Goal: Navigation & Orientation: Find specific page/section

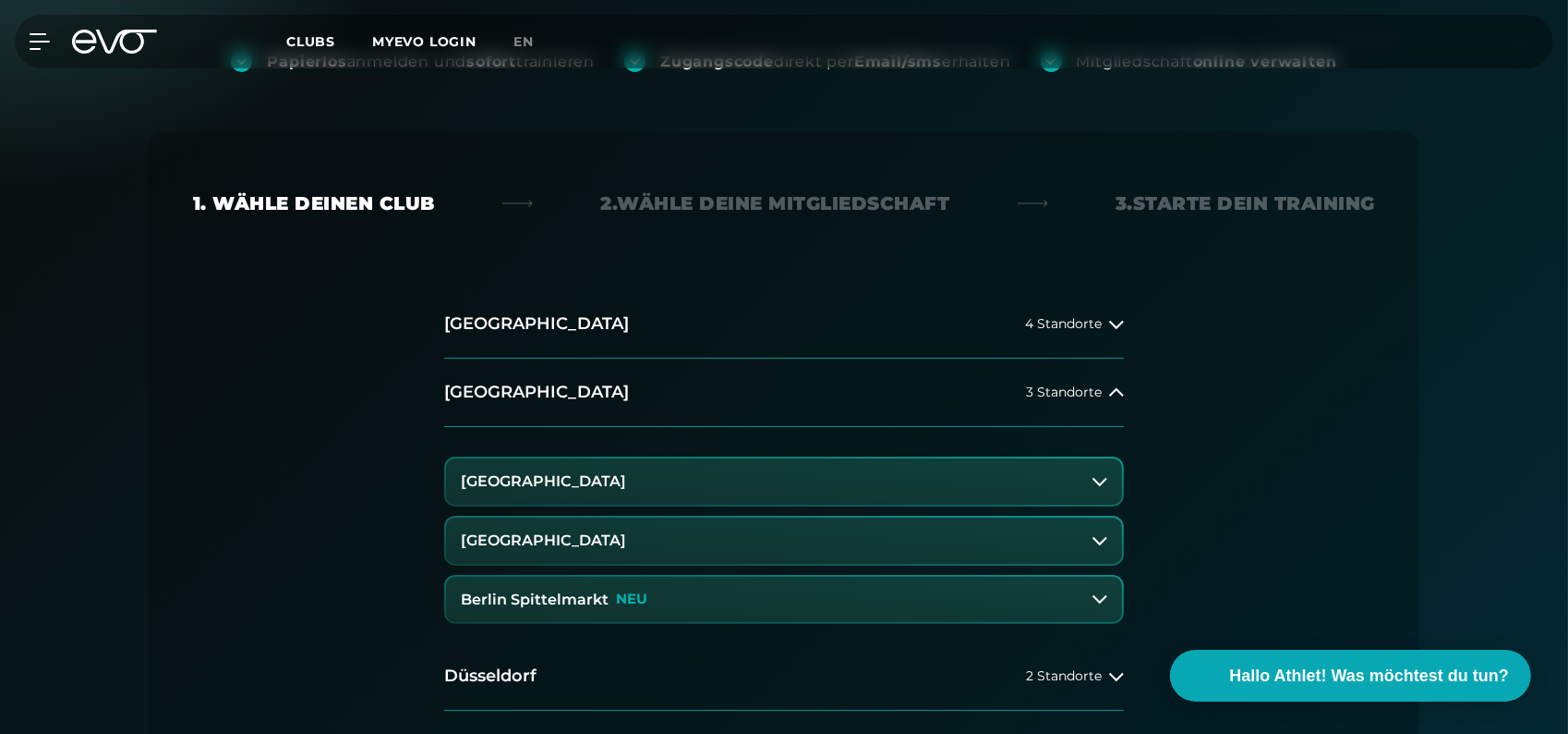
click at [619, 598] on p "NEU" at bounding box center [632, 599] width 32 height 16
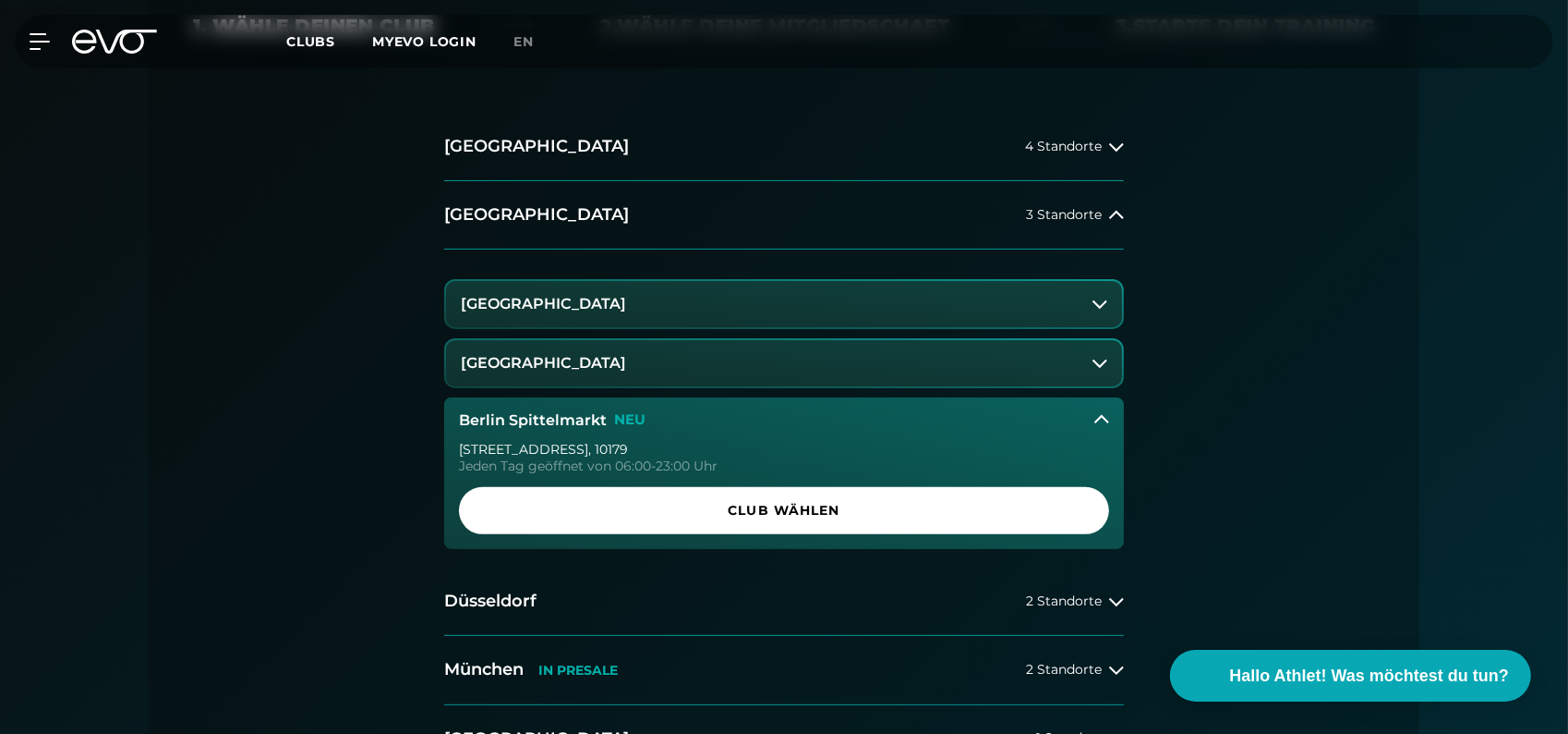
scroll to position [554, 0]
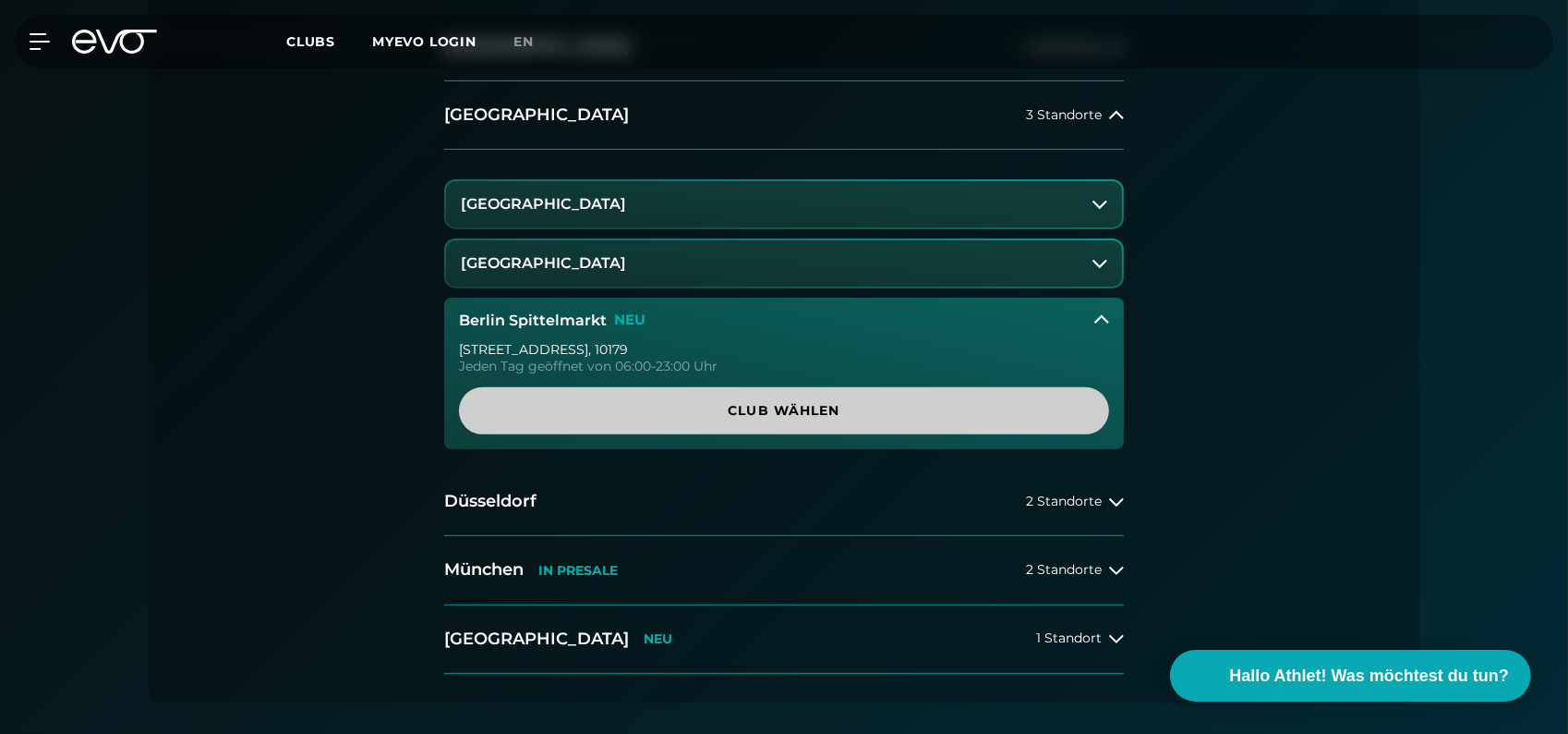
click at [820, 414] on span "Club wählen" at bounding box center [784, 410] width 561 height 19
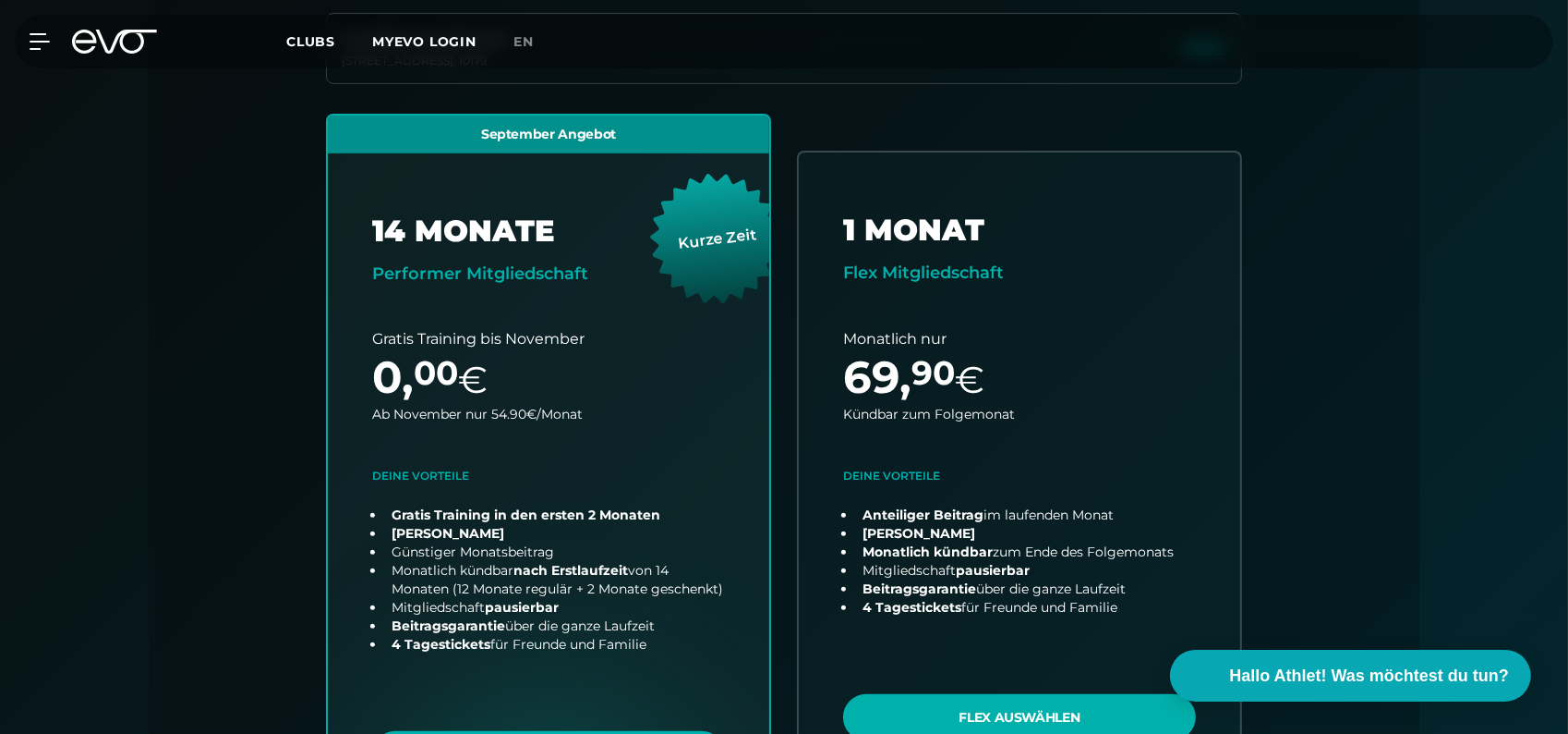
scroll to position [408, 0]
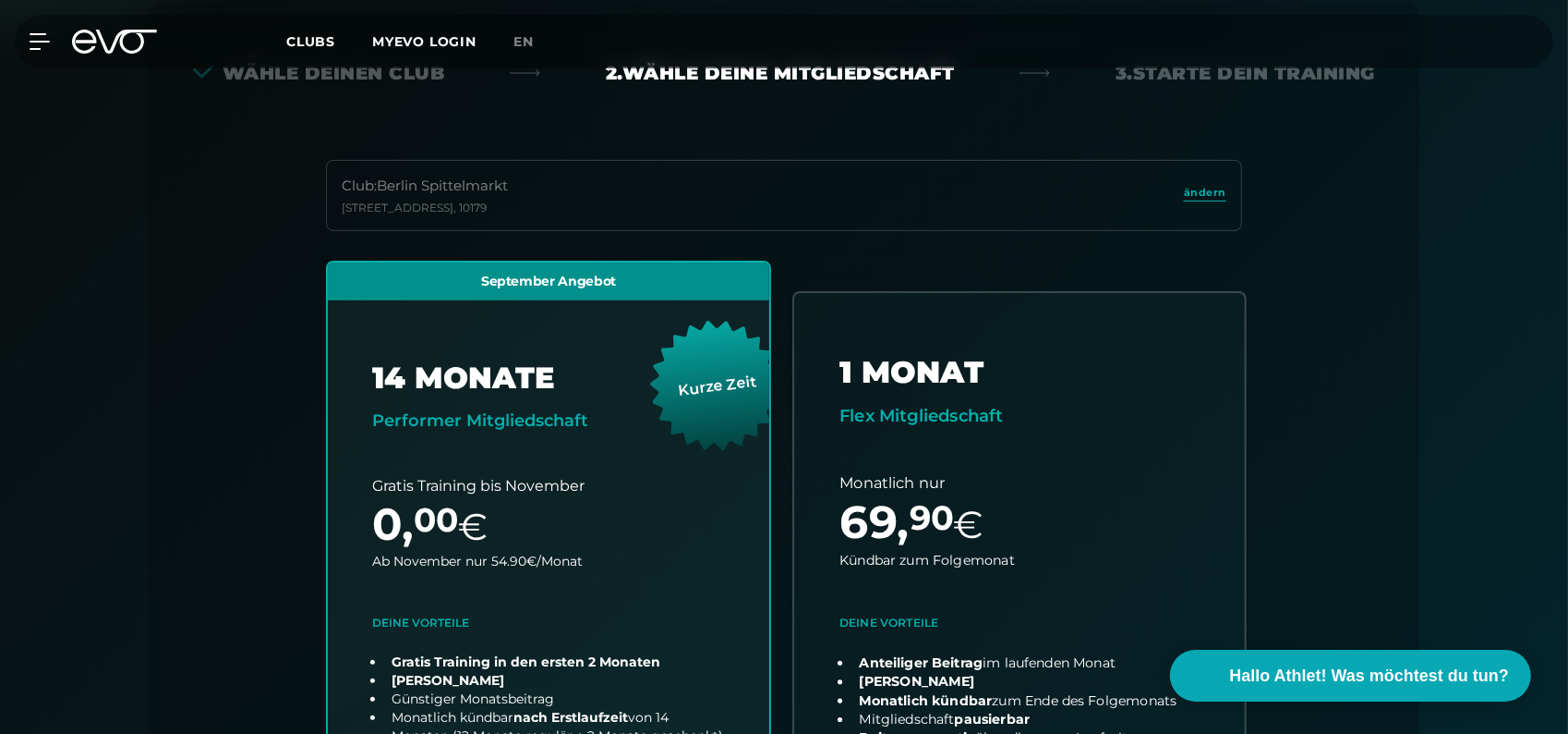
click at [1103, 445] on link "choose plan" at bounding box center [1020, 618] width 451 height 650
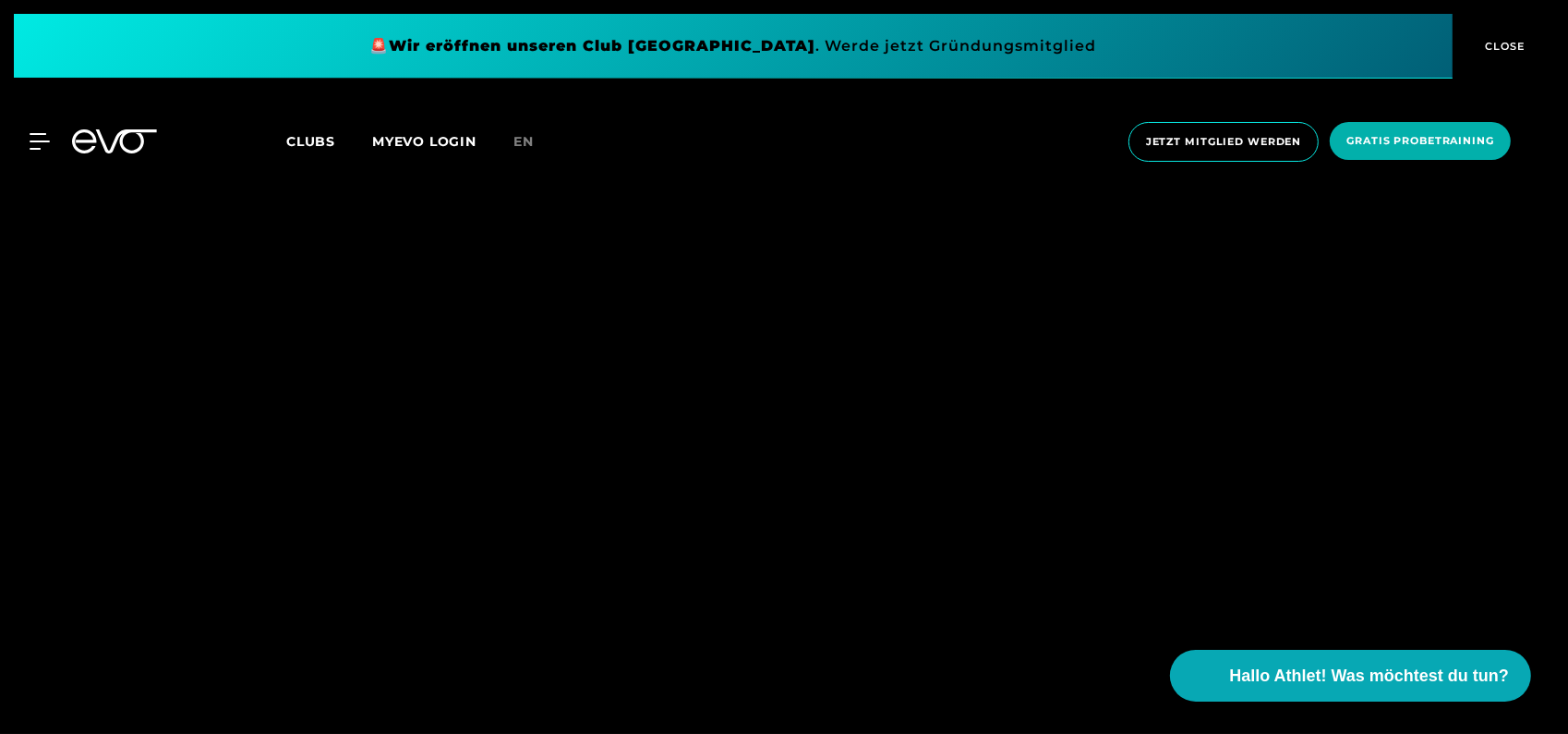
click at [438, 133] on link "MYEVO LOGIN" at bounding box center [424, 141] width 105 height 17
click at [1497, 43] on span "CLOSE" at bounding box center [1503, 46] width 45 height 17
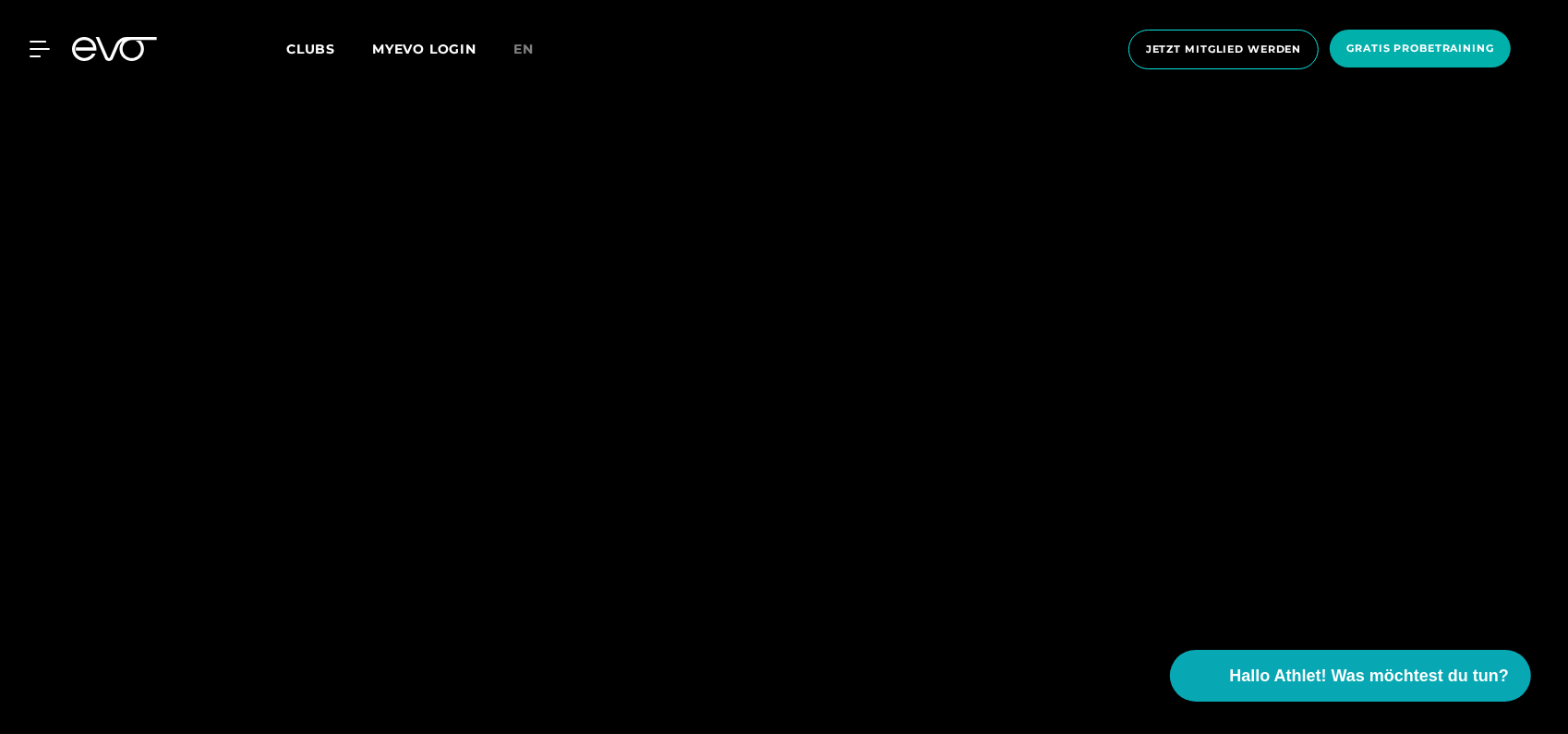
click at [312, 44] on span "Clubs" at bounding box center [310, 49] width 49 height 17
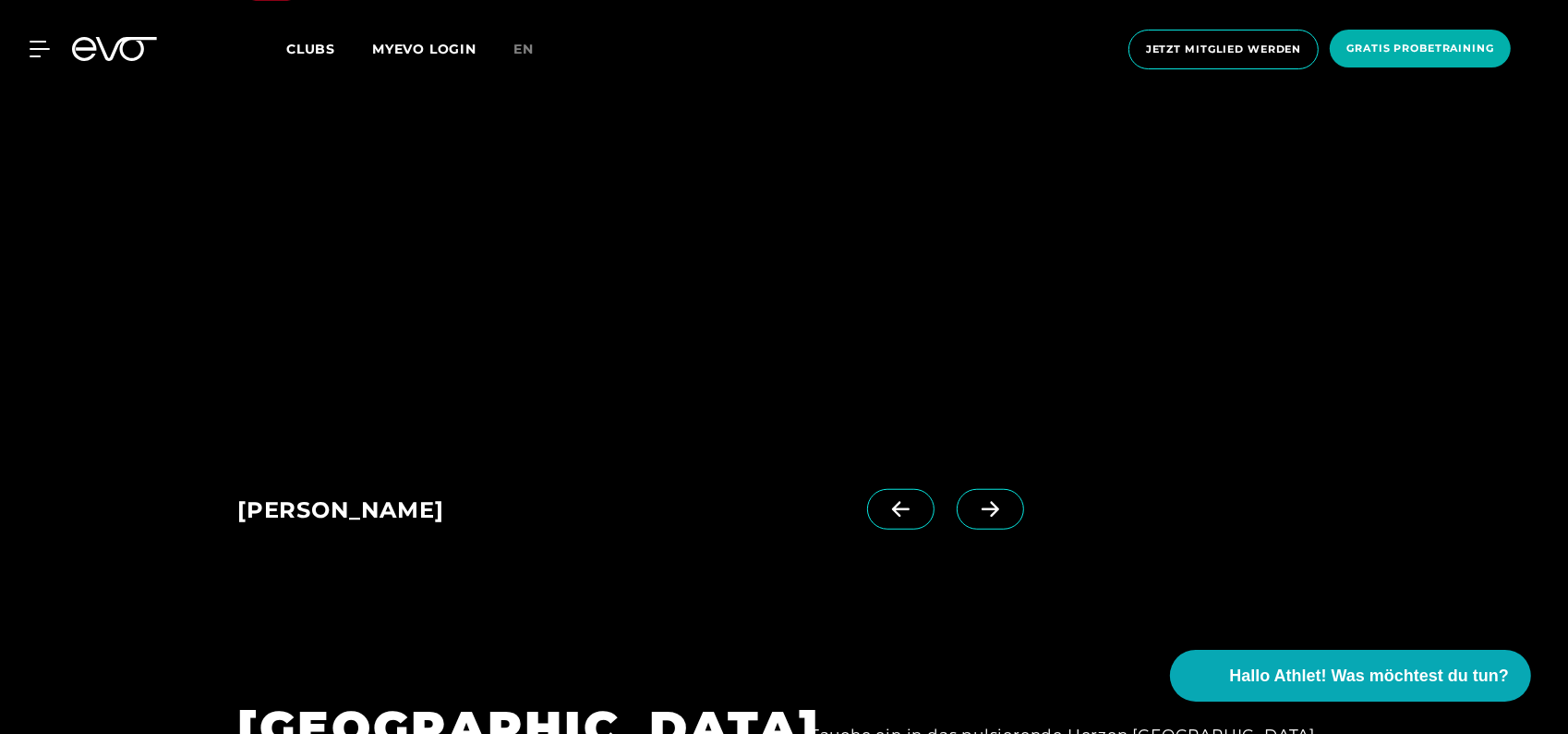
scroll to position [1571, 0]
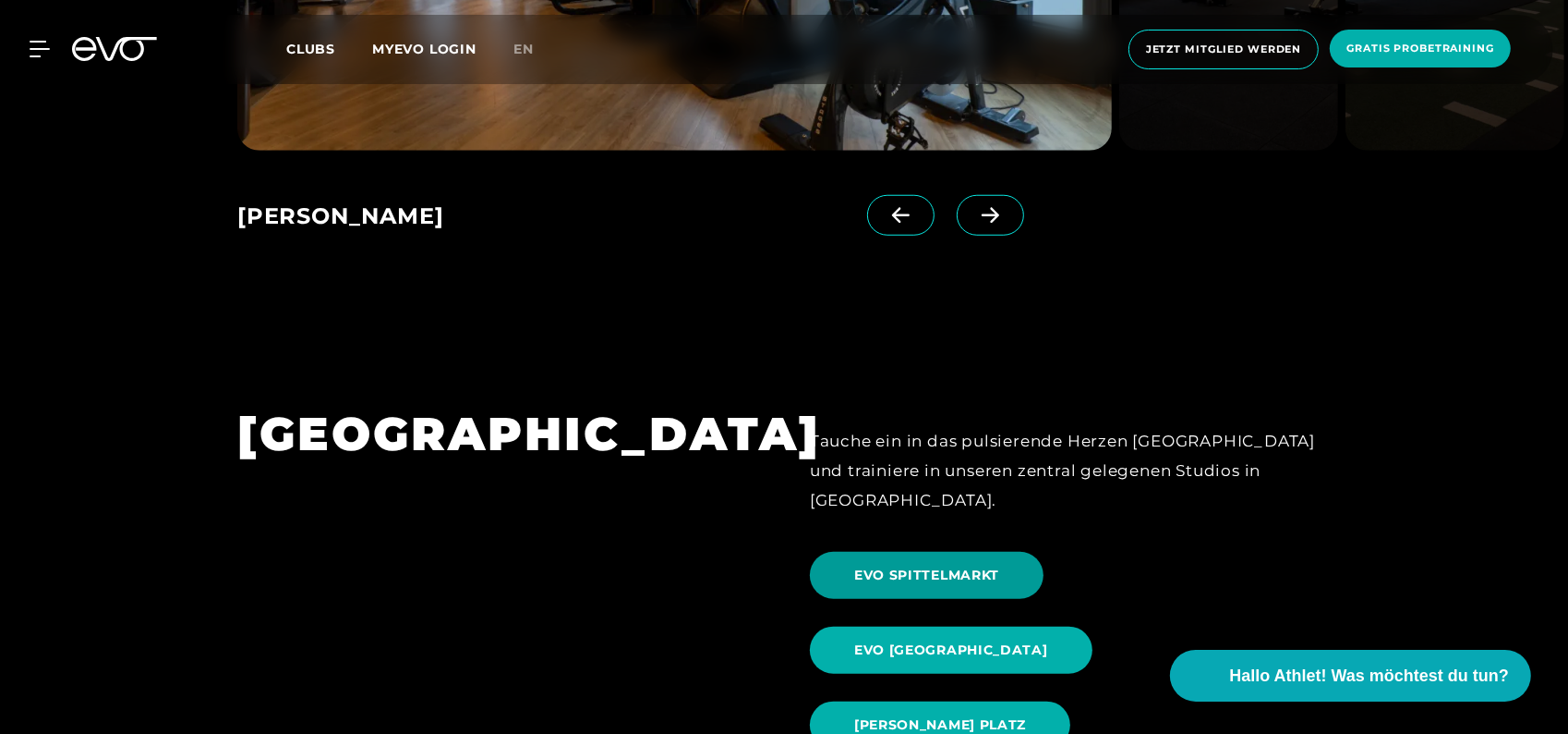
click at [921, 565] on span "EVO SPITTELMARKT" at bounding box center [926, 574] width 145 height 19
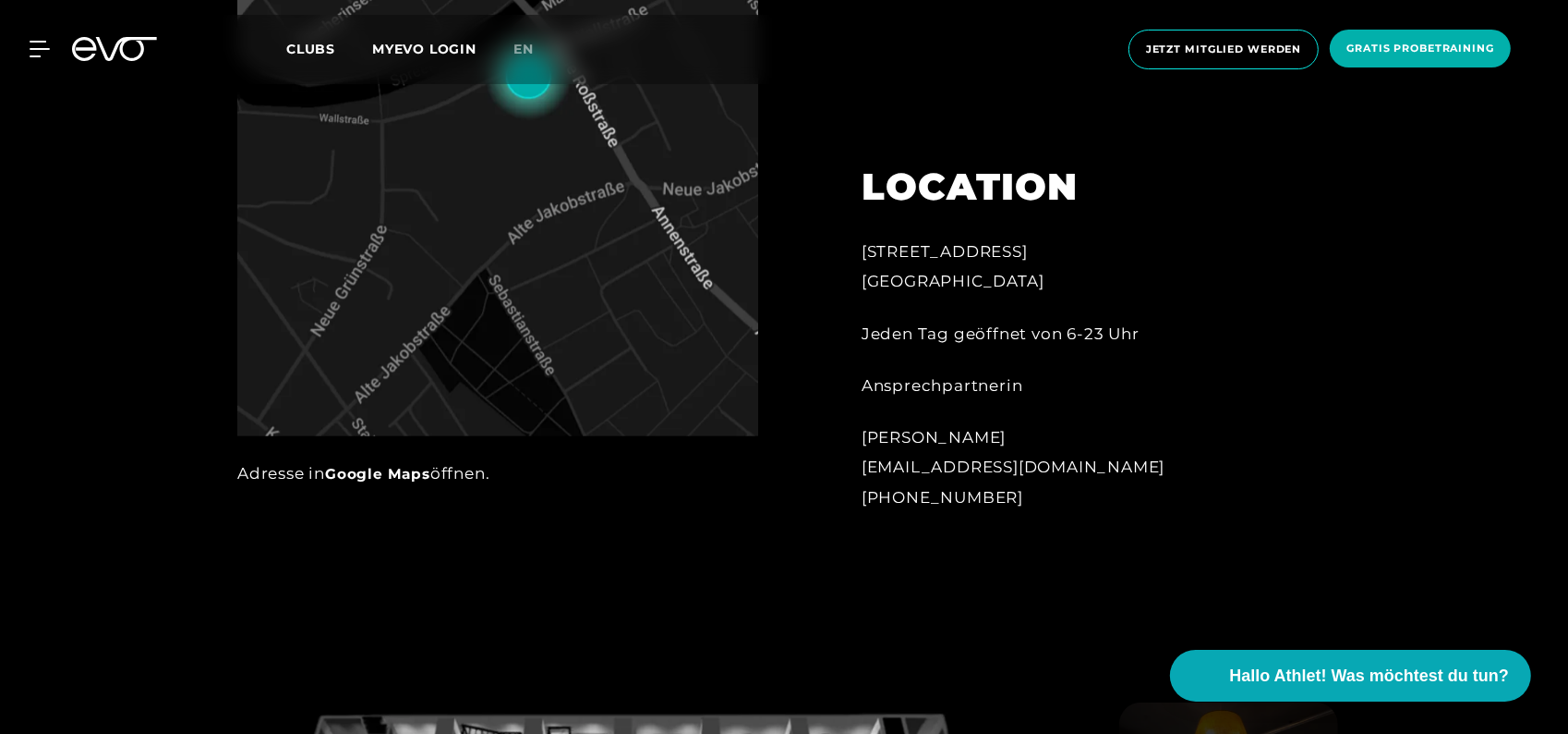
scroll to position [1109, 0]
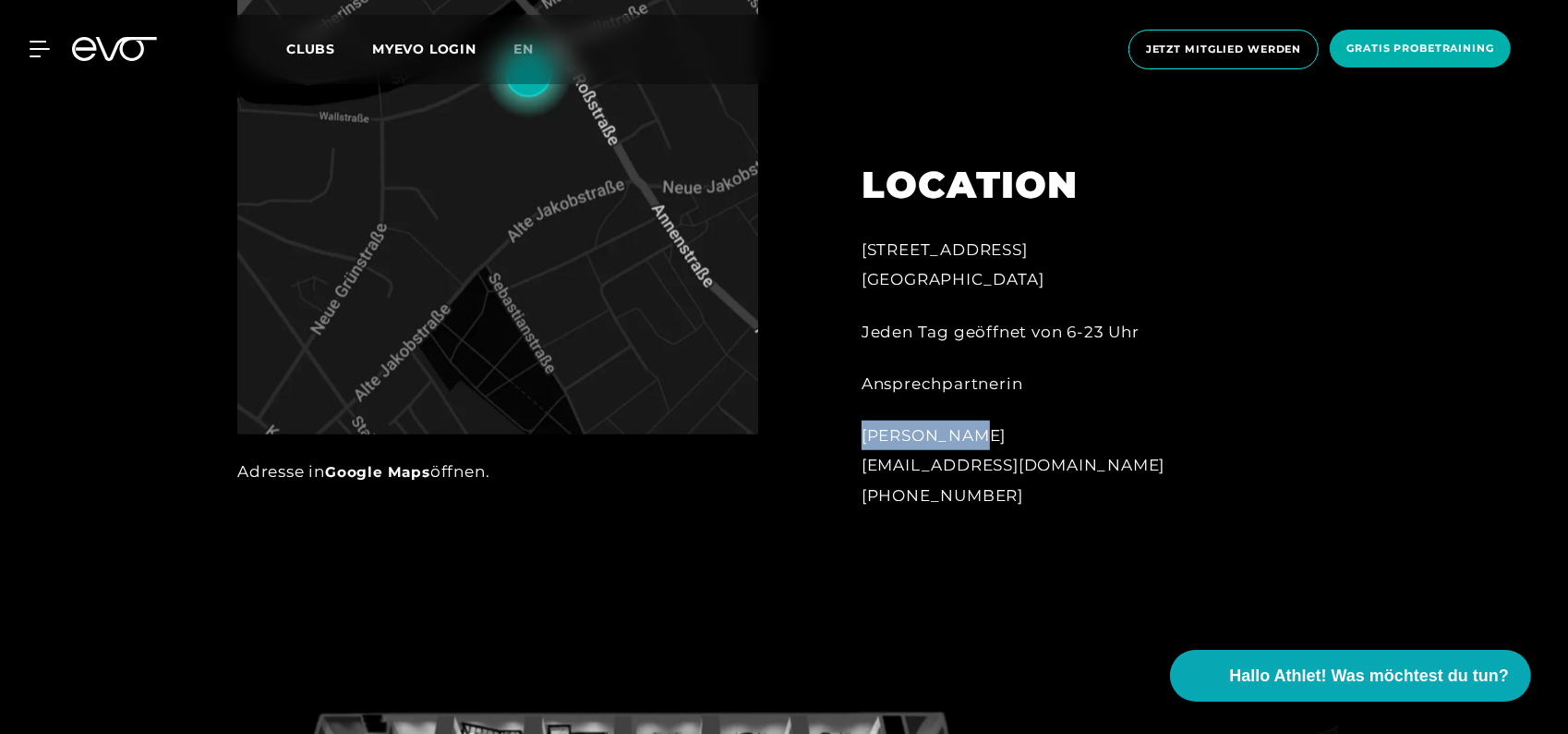
drag, startPoint x: 856, startPoint y: 435, endPoint x: 1013, endPoint y: 449, distance: 157.6
click at [1013, 449] on div "LOCATION Wallstraße 27 10179 Berlin Jeden Tag geöffnet von 6-23 Uhr Ansprechpar…" at bounding box center [1066, 324] width 459 height 416
click at [1053, 513] on div "LOCATION Wallstraße 27 10179 Berlin Jeden Tag geöffnet von 6-23 Uhr Ansprechpar…" at bounding box center [1066, 324] width 459 height 416
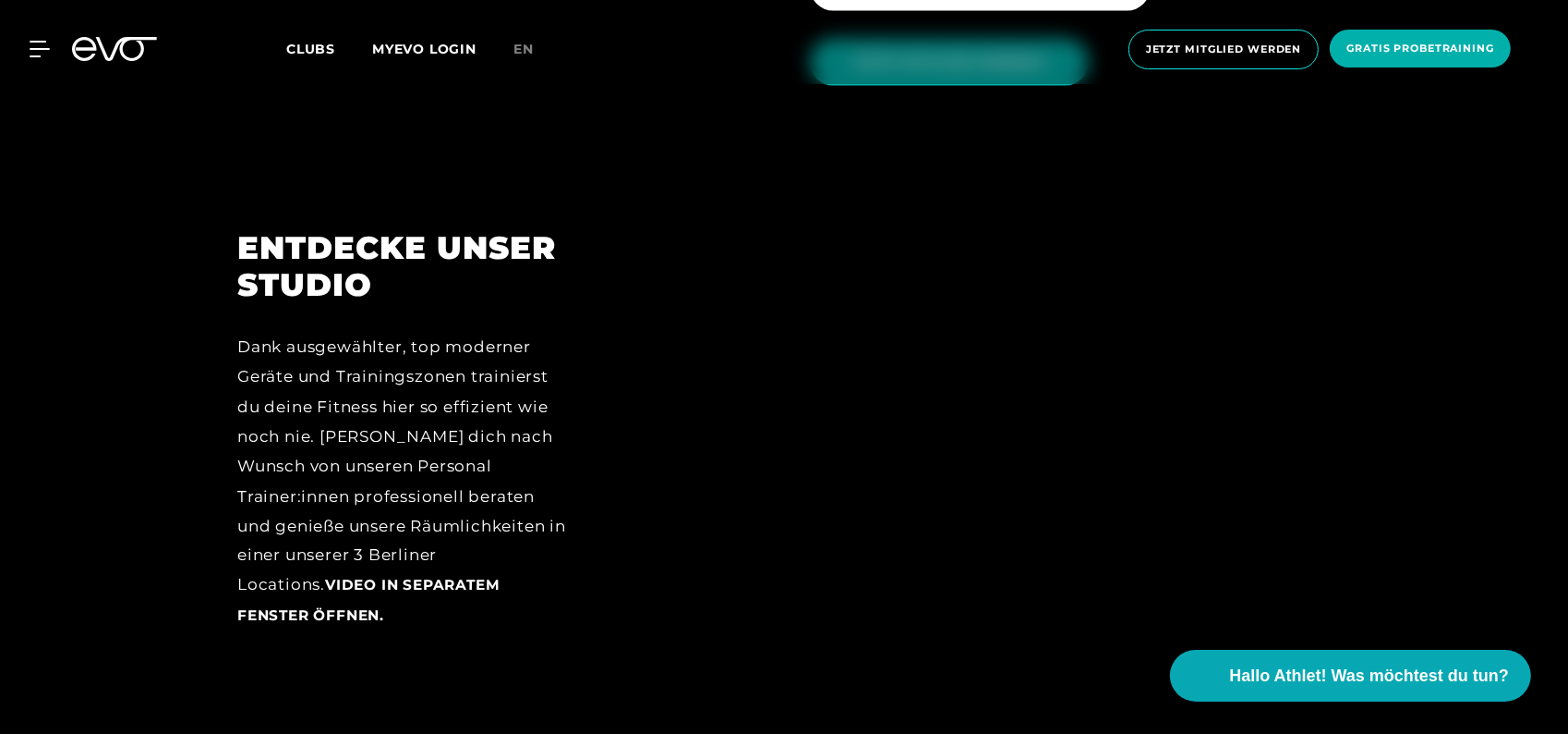
scroll to position [2957, 0]
